Goal: Information Seeking & Learning: Learn about a topic

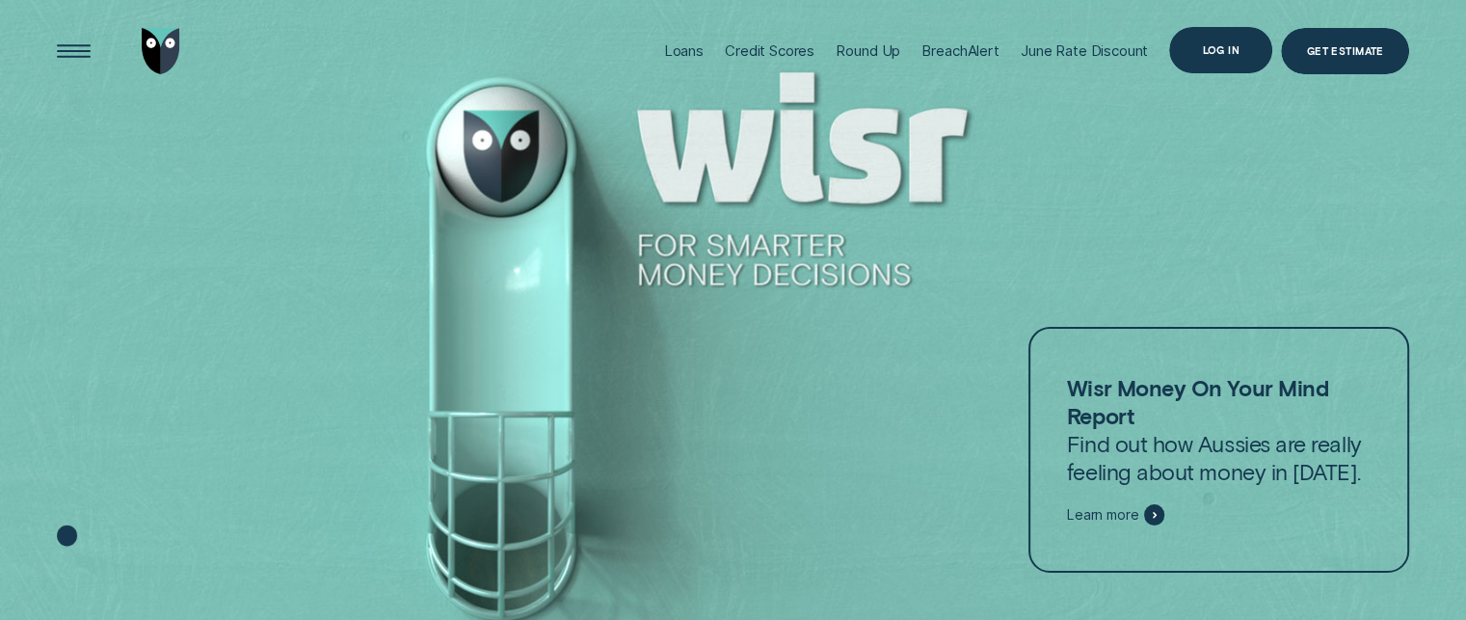
click at [1247, 52] on div "Log in" at bounding box center [1220, 50] width 103 height 46
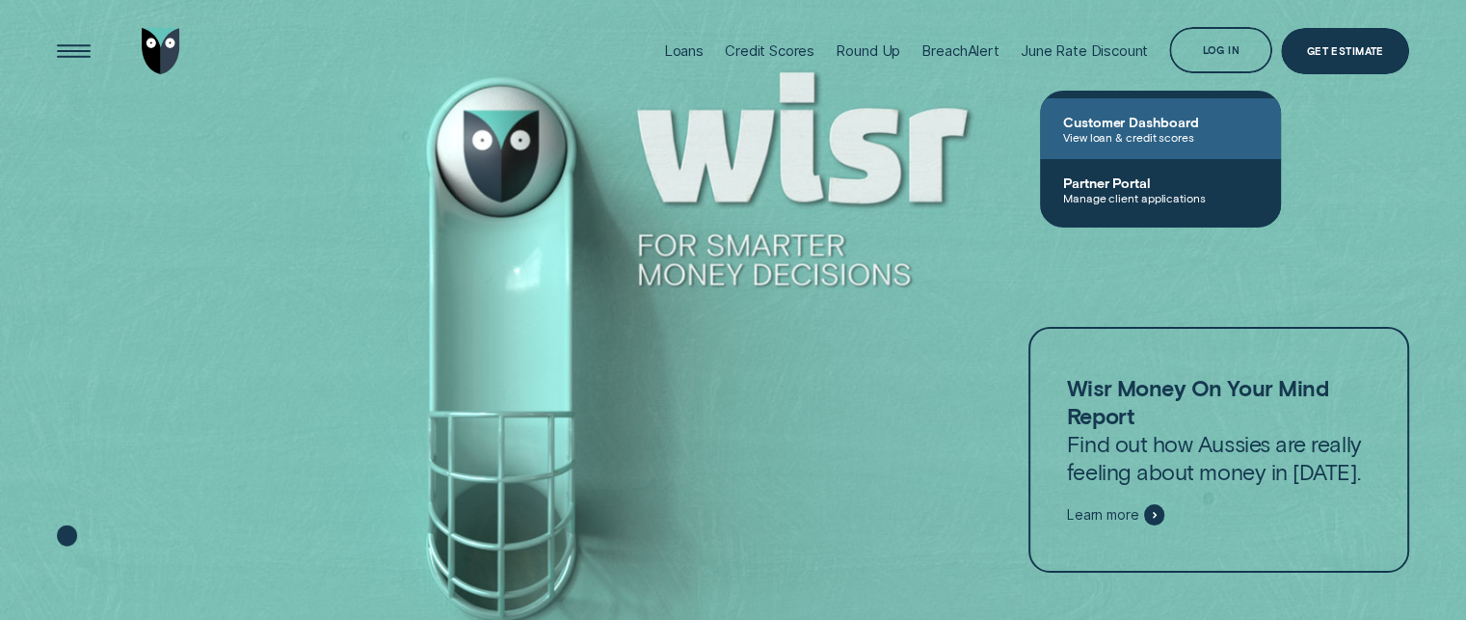
click at [1123, 142] on span "View loan & credit scores" at bounding box center [1160, 136] width 195 height 13
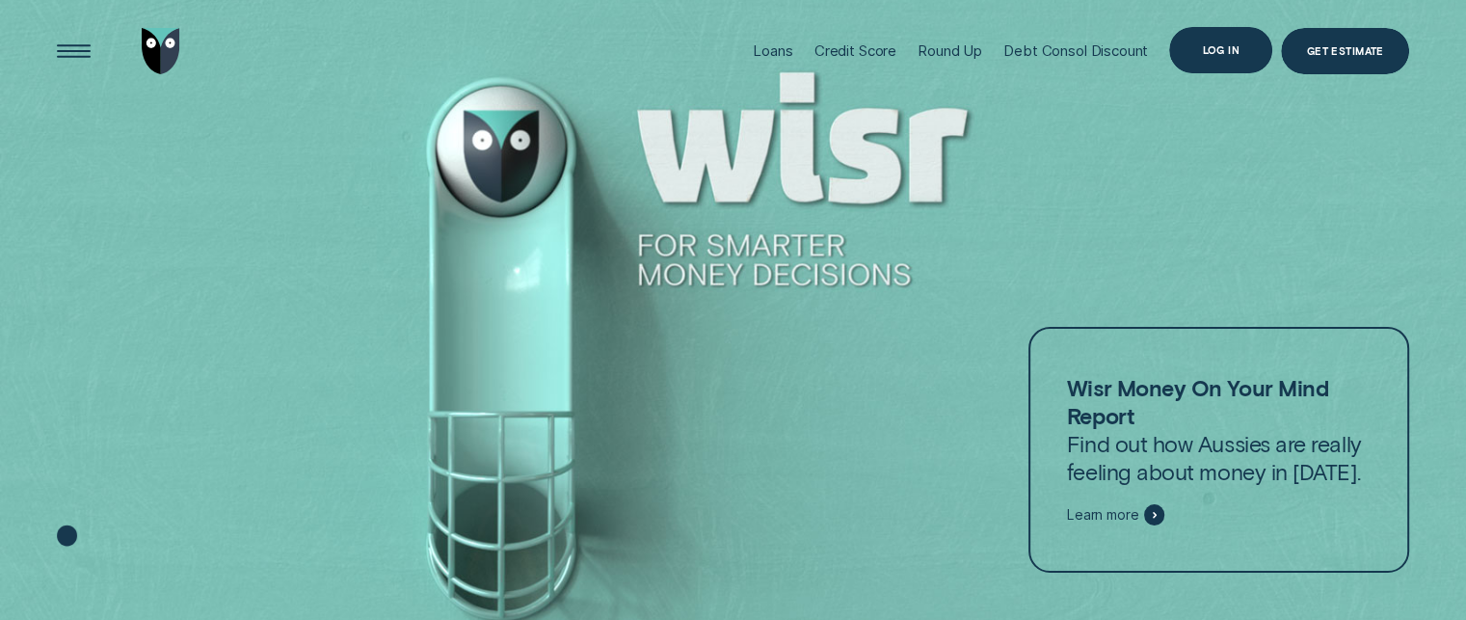
click at [1226, 49] on div "Log in" at bounding box center [1221, 49] width 38 height 9
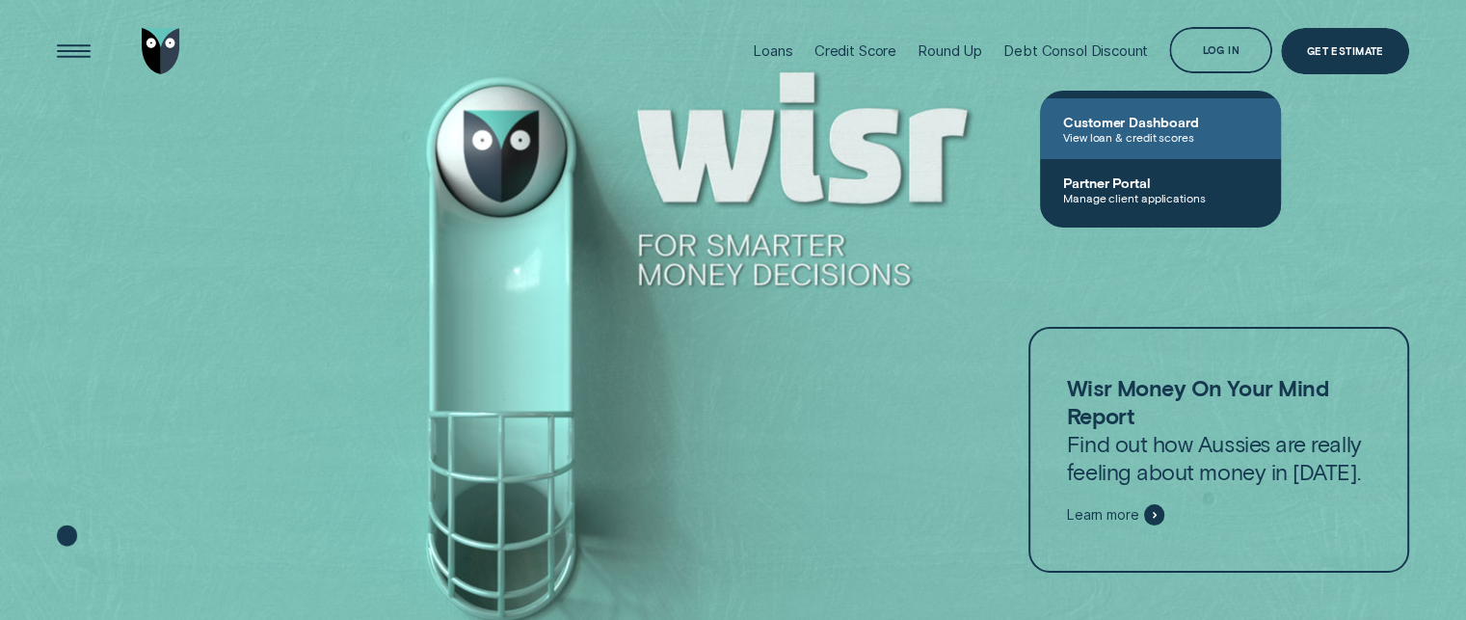
click at [1216, 134] on span "View loan & credit scores" at bounding box center [1160, 136] width 195 height 13
